Goal: Find specific page/section: Find specific page/section

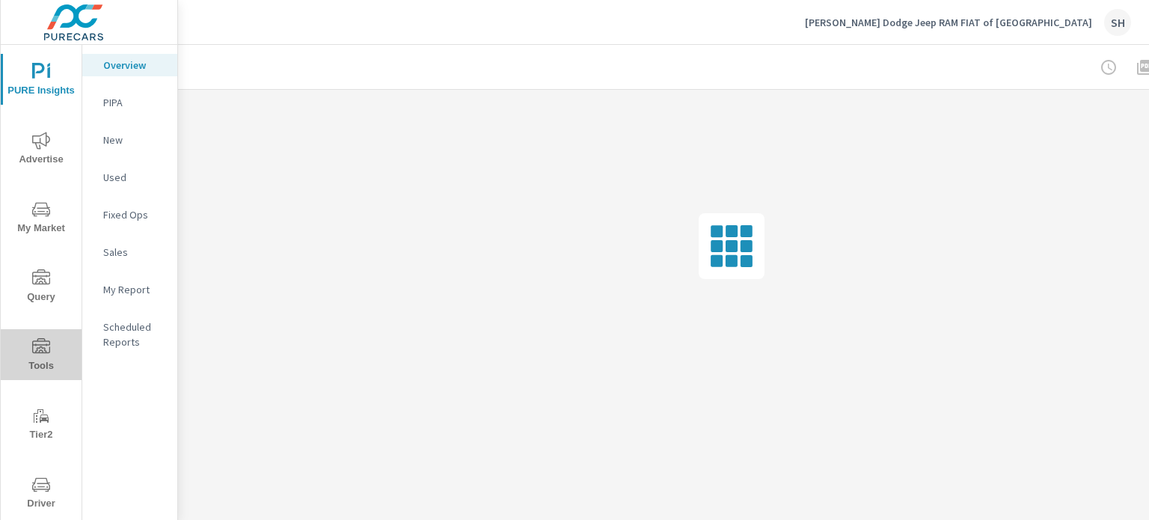
click at [55, 358] on span "Tools" at bounding box center [41, 356] width 72 height 37
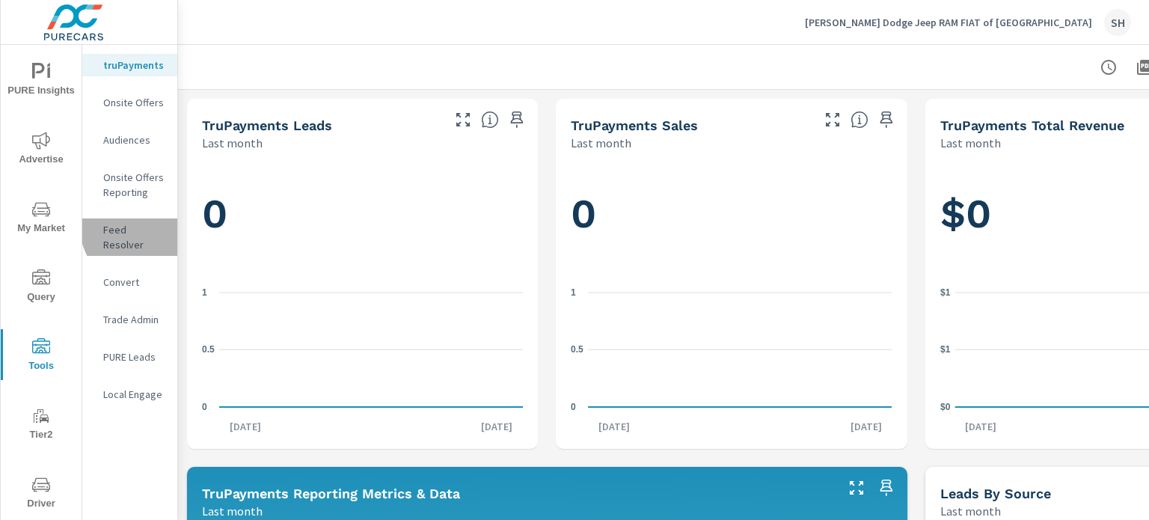
click at [144, 227] on p "Feed Resolver" at bounding box center [134, 237] width 62 height 30
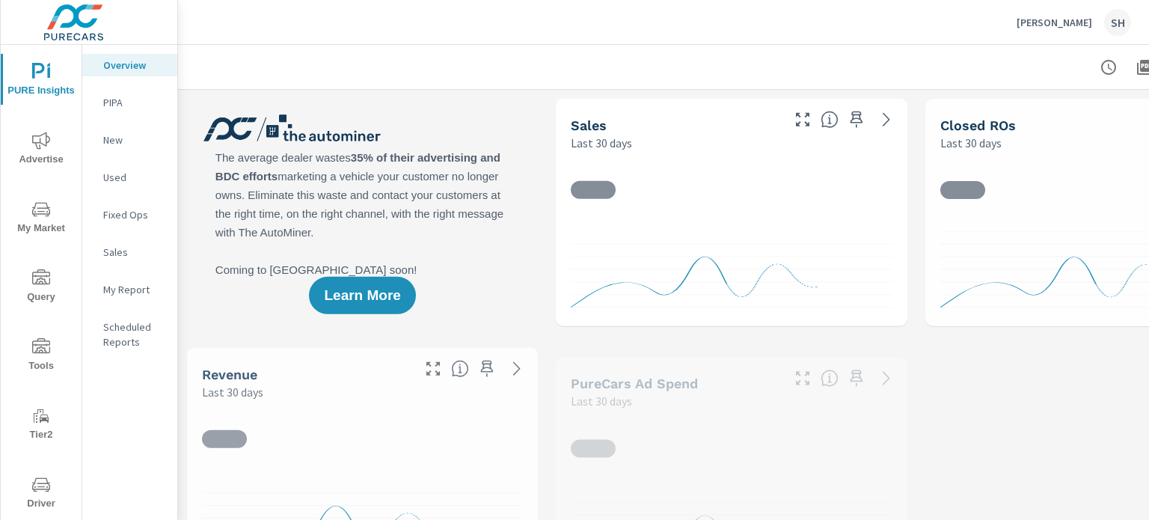
click at [49, 352] on span "Tools" at bounding box center [41, 356] width 72 height 37
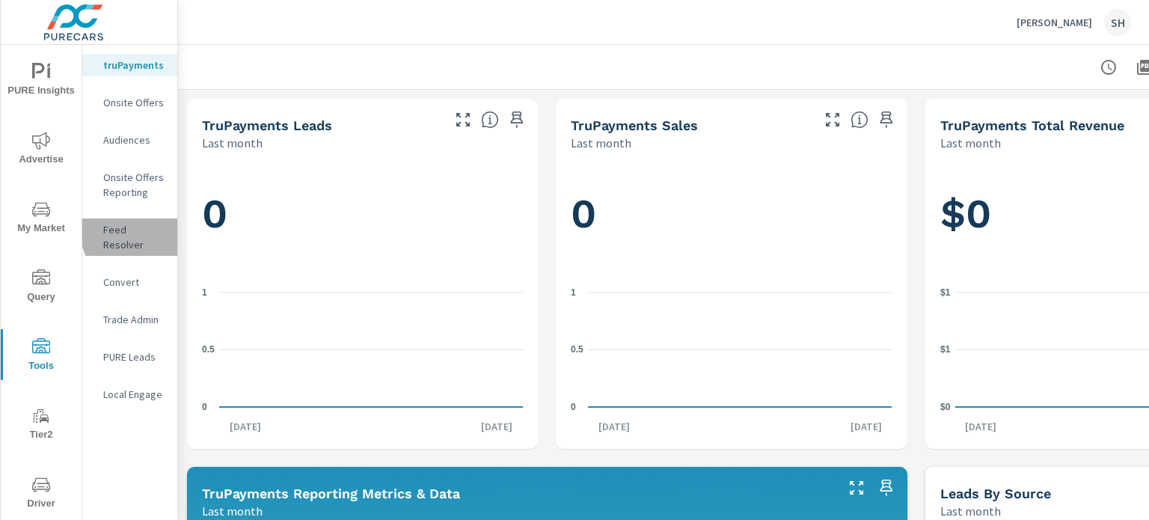
drag, startPoint x: 147, startPoint y: 229, endPoint x: 162, endPoint y: 230, distance: 15.0
click at [146, 229] on p "Feed Resolver" at bounding box center [134, 237] width 62 height 30
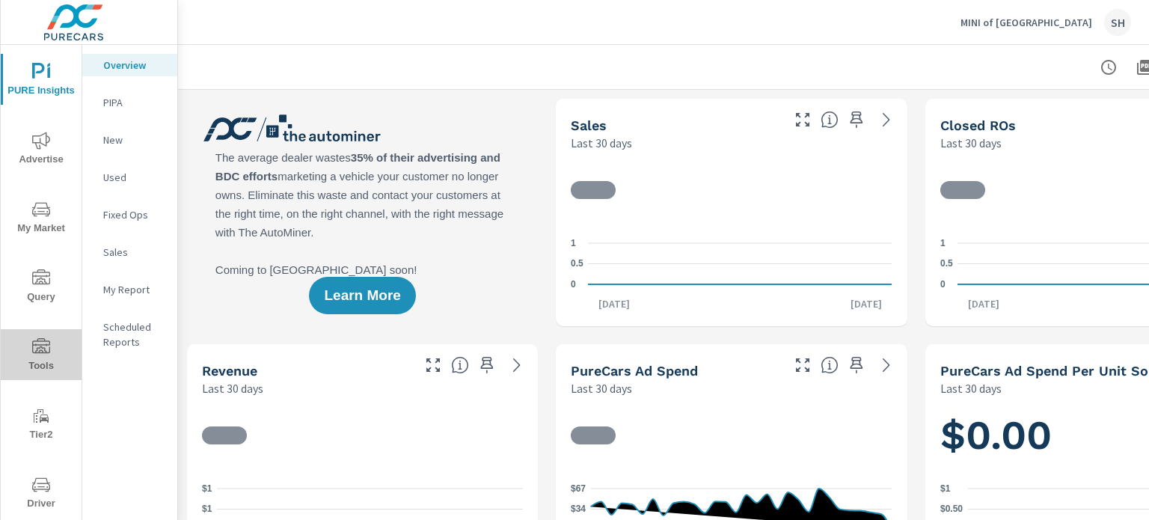
click at [48, 352] on span "Tools" at bounding box center [41, 356] width 72 height 37
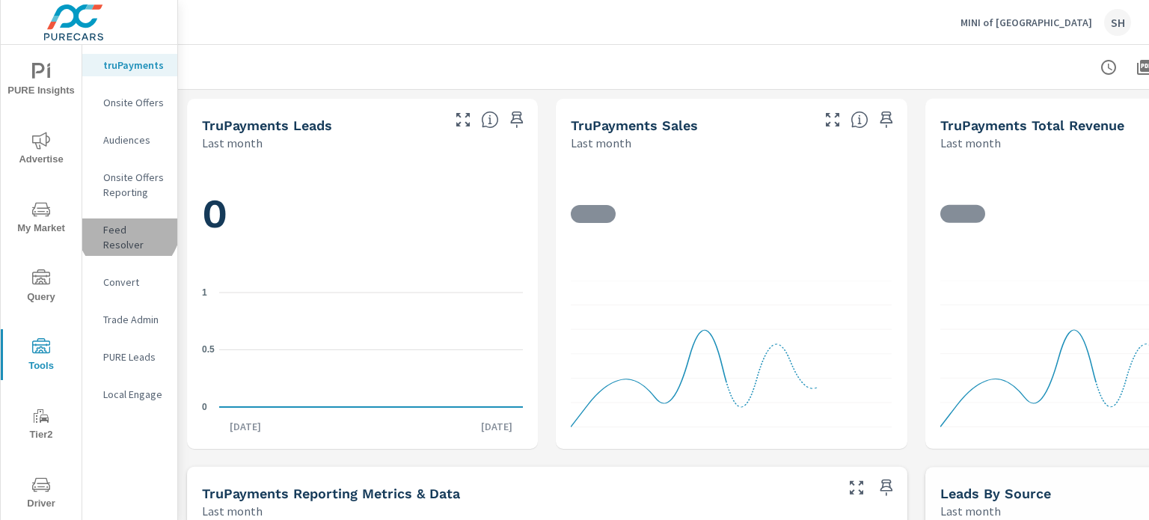
drag, startPoint x: 129, startPoint y: 227, endPoint x: 153, endPoint y: 233, distance: 25.2
click at [129, 227] on p "Feed Resolver" at bounding box center [134, 237] width 62 height 30
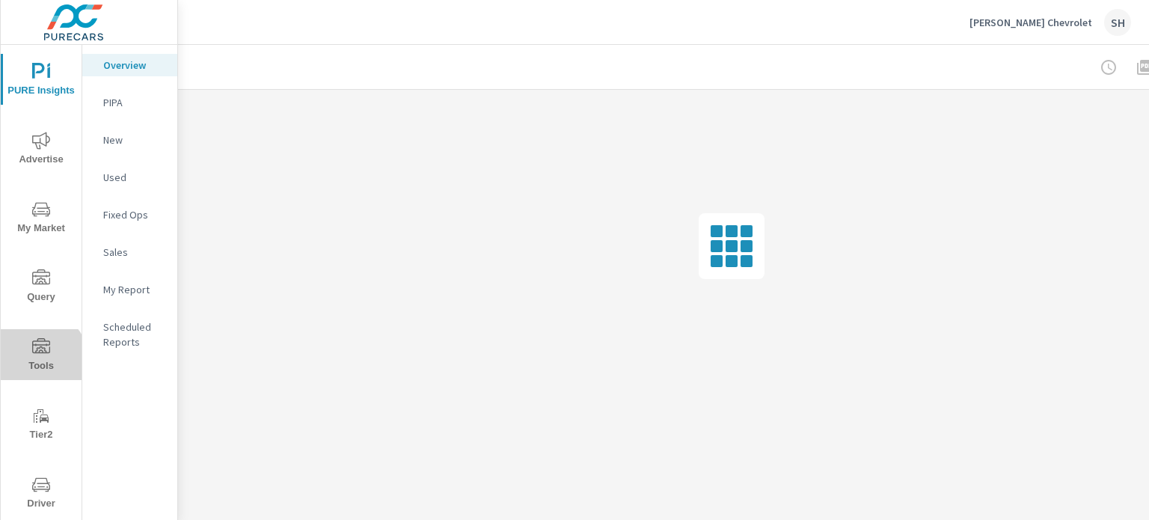
click at [39, 359] on span "Tools" at bounding box center [41, 356] width 72 height 37
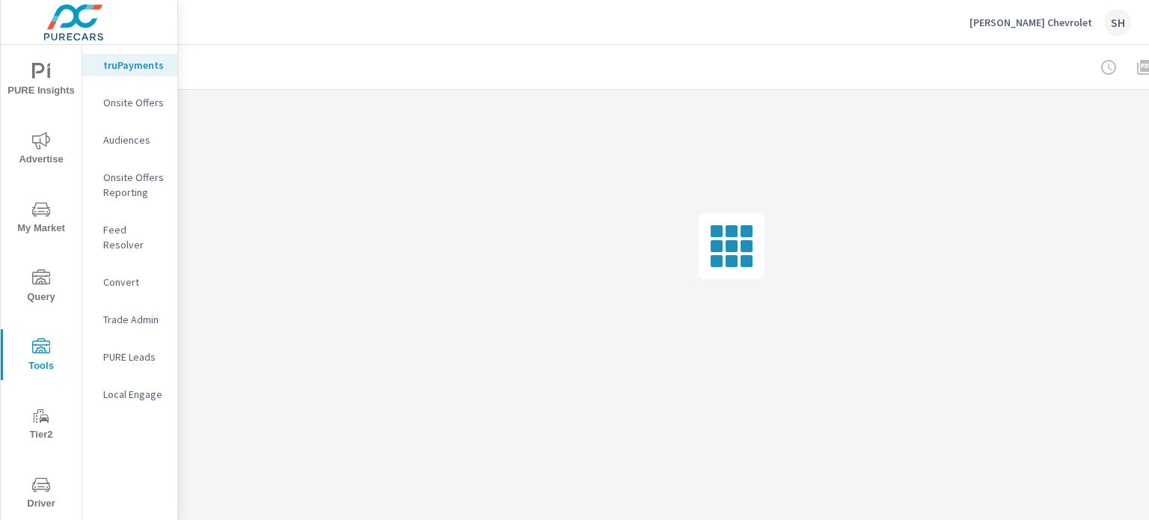
click at [156, 233] on p "Feed Resolver" at bounding box center [134, 237] width 62 height 30
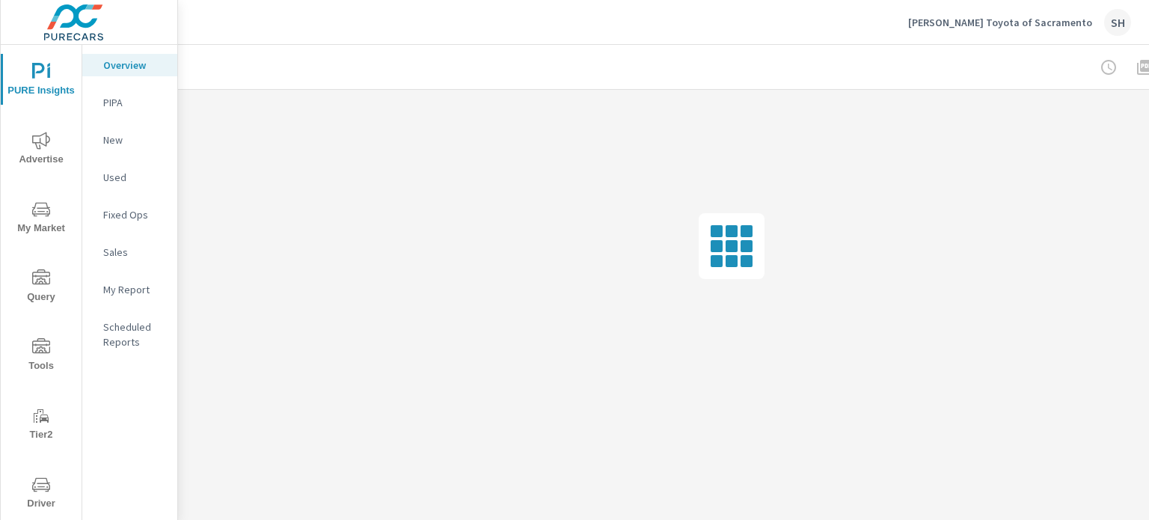
click at [41, 362] on span "Tools" at bounding box center [41, 356] width 72 height 37
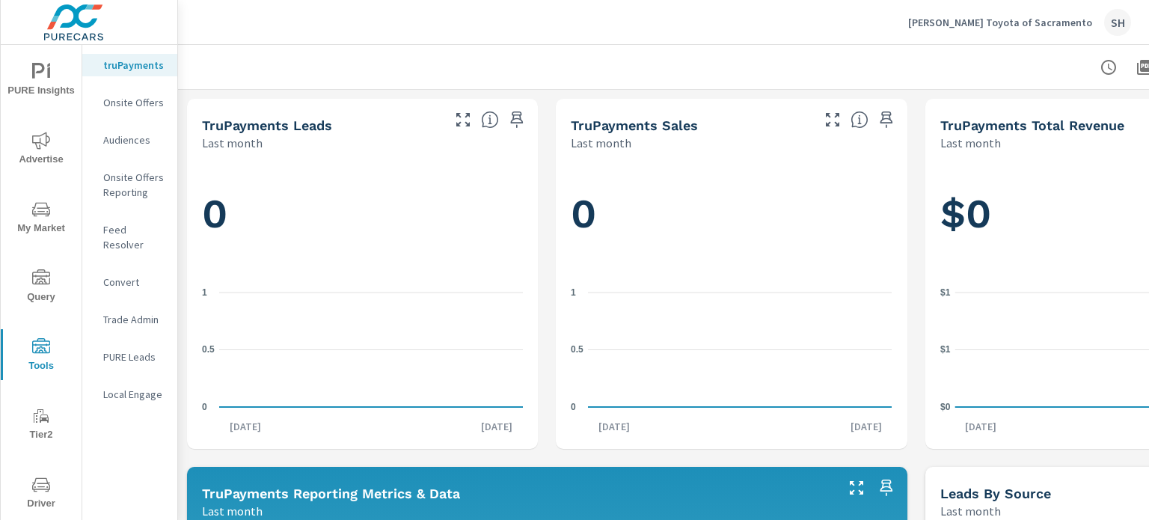
click at [171, 233] on div "Feed Resolver" at bounding box center [129, 236] width 95 height 37
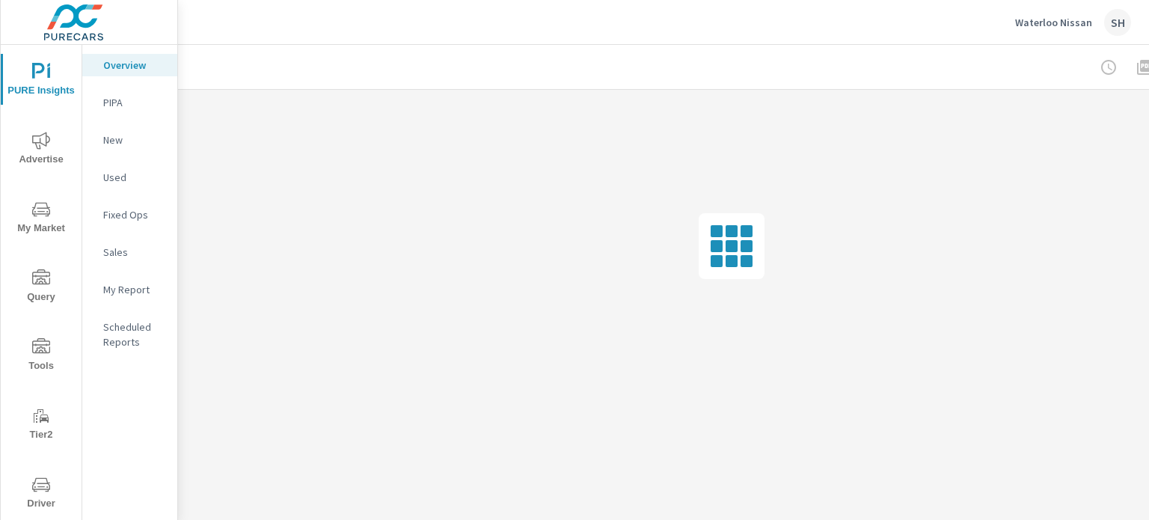
click at [43, 362] on span "Tools" at bounding box center [41, 356] width 72 height 37
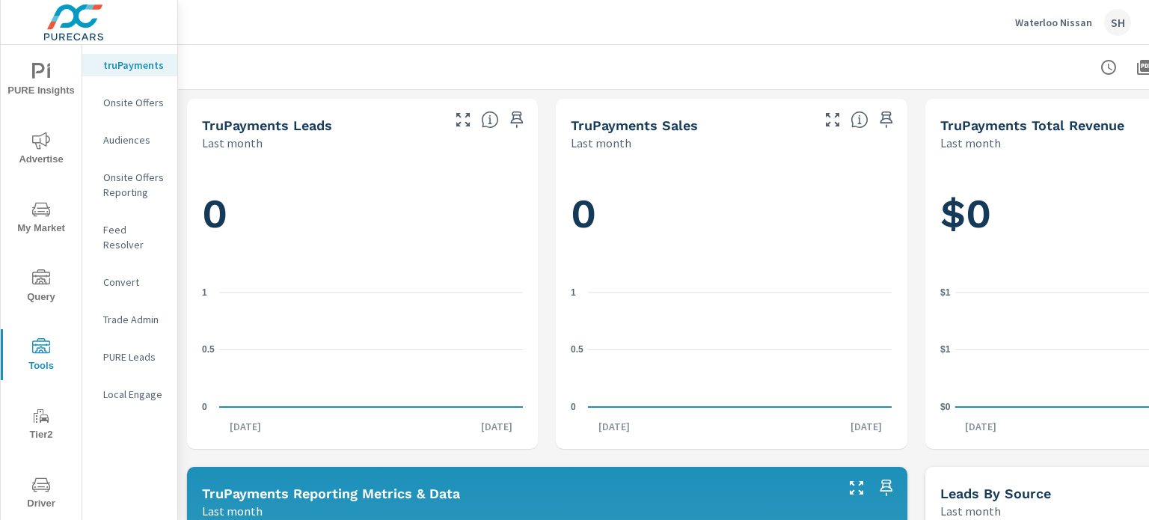
click at [142, 227] on p "Feed Resolver" at bounding box center [134, 237] width 62 height 30
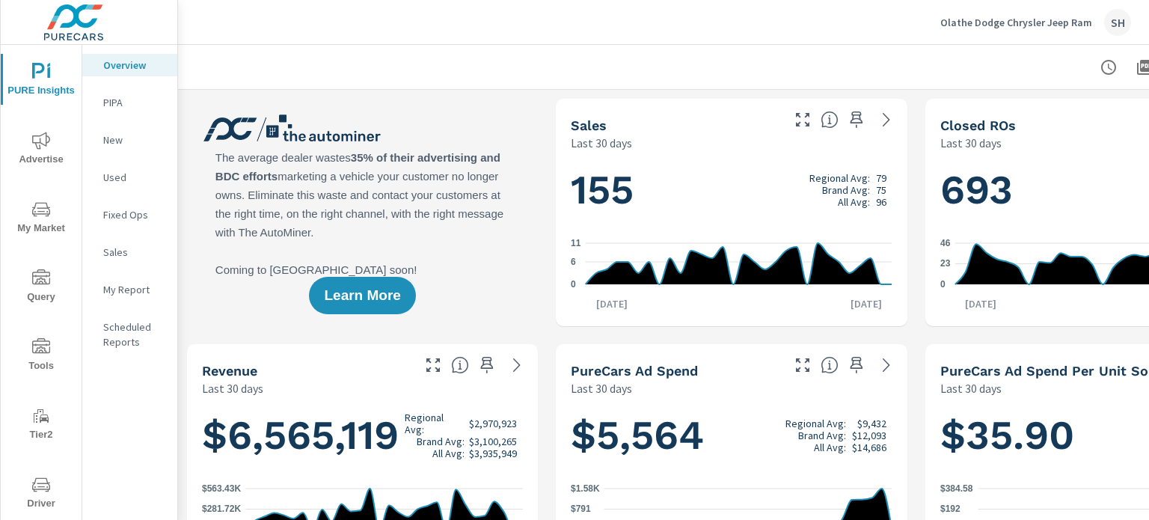
click at [39, 368] on span "Tools" at bounding box center [41, 356] width 72 height 37
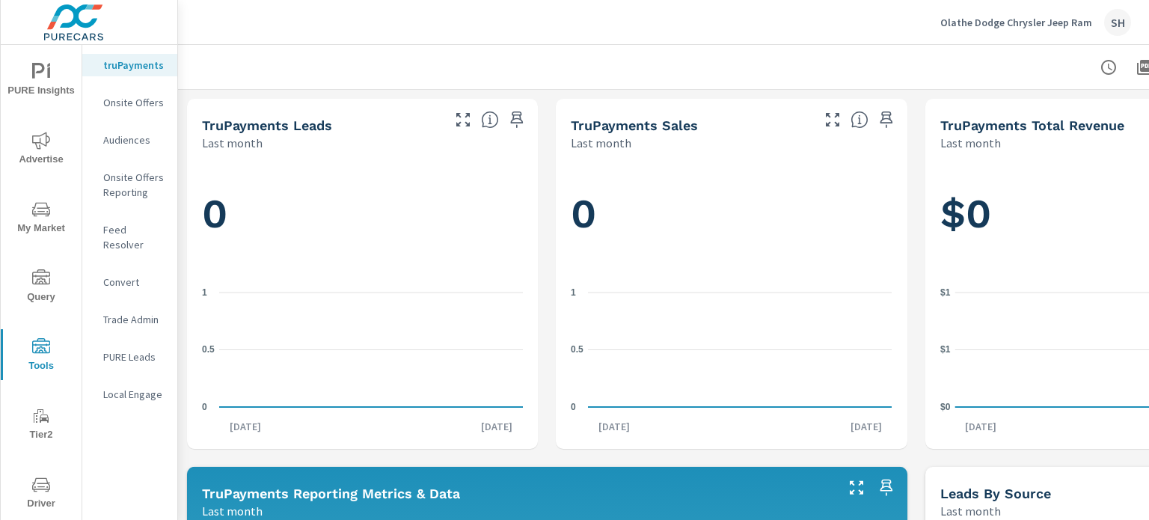
click at [127, 232] on p "Feed Resolver" at bounding box center [134, 237] width 62 height 30
